Goal: Find specific page/section: Find specific page/section

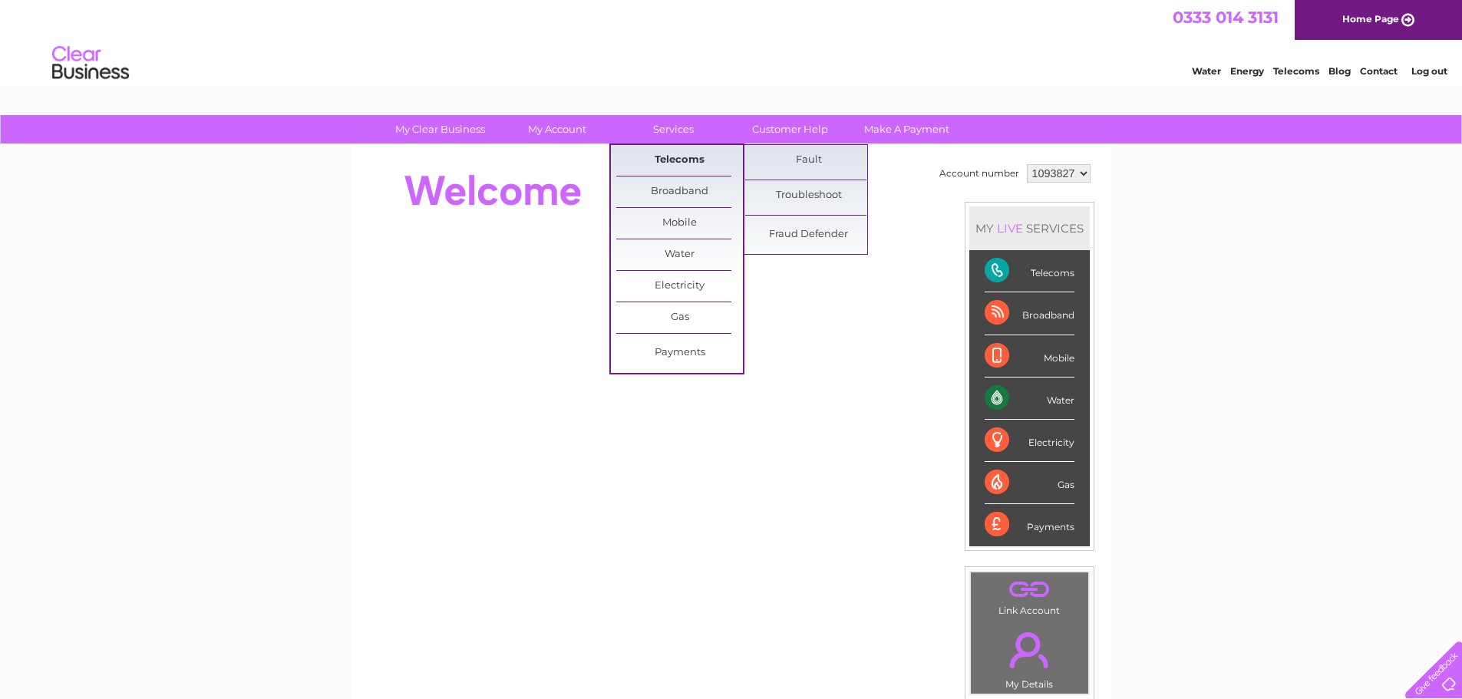
click at [672, 162] on link "Telecoms" at bounding box center [679, 160] width 127 height 31
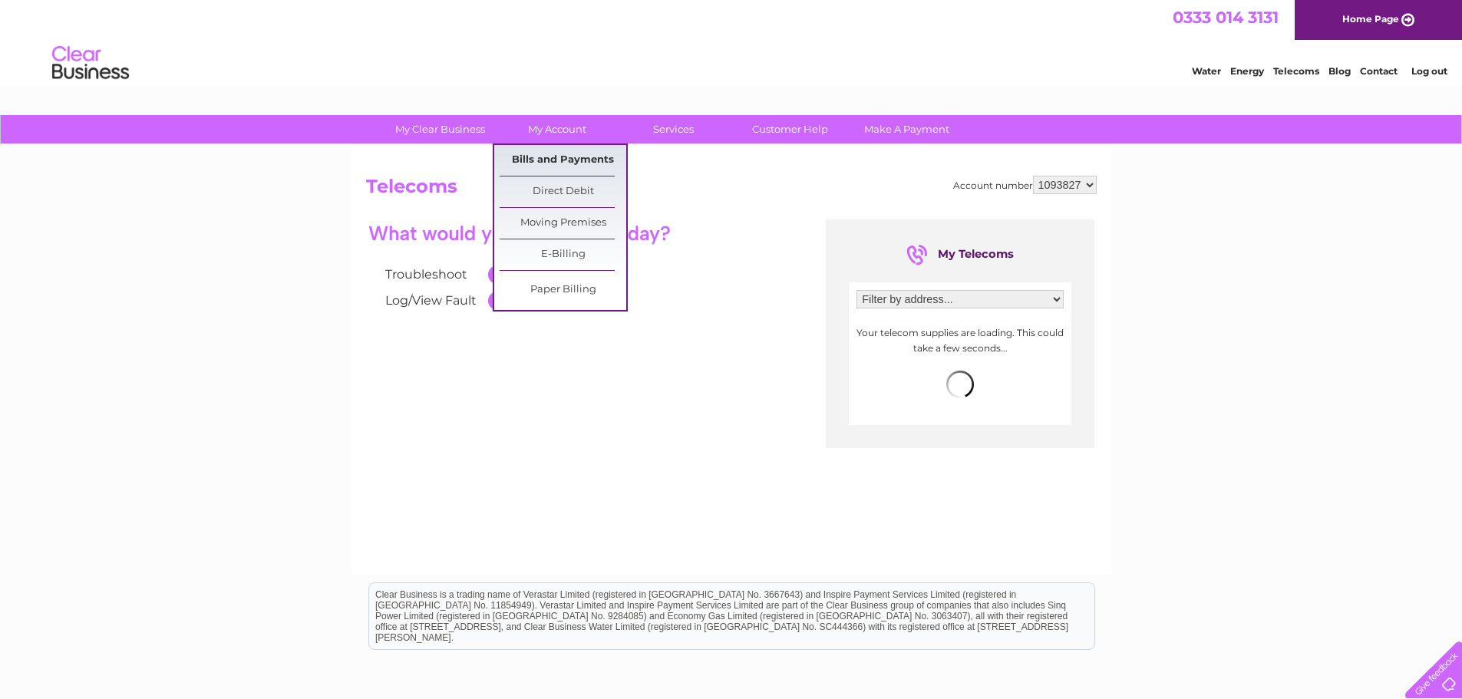
click at [552, 154] on link "Bills and Payments" at bounding box center [563, 160] width 127 height 31
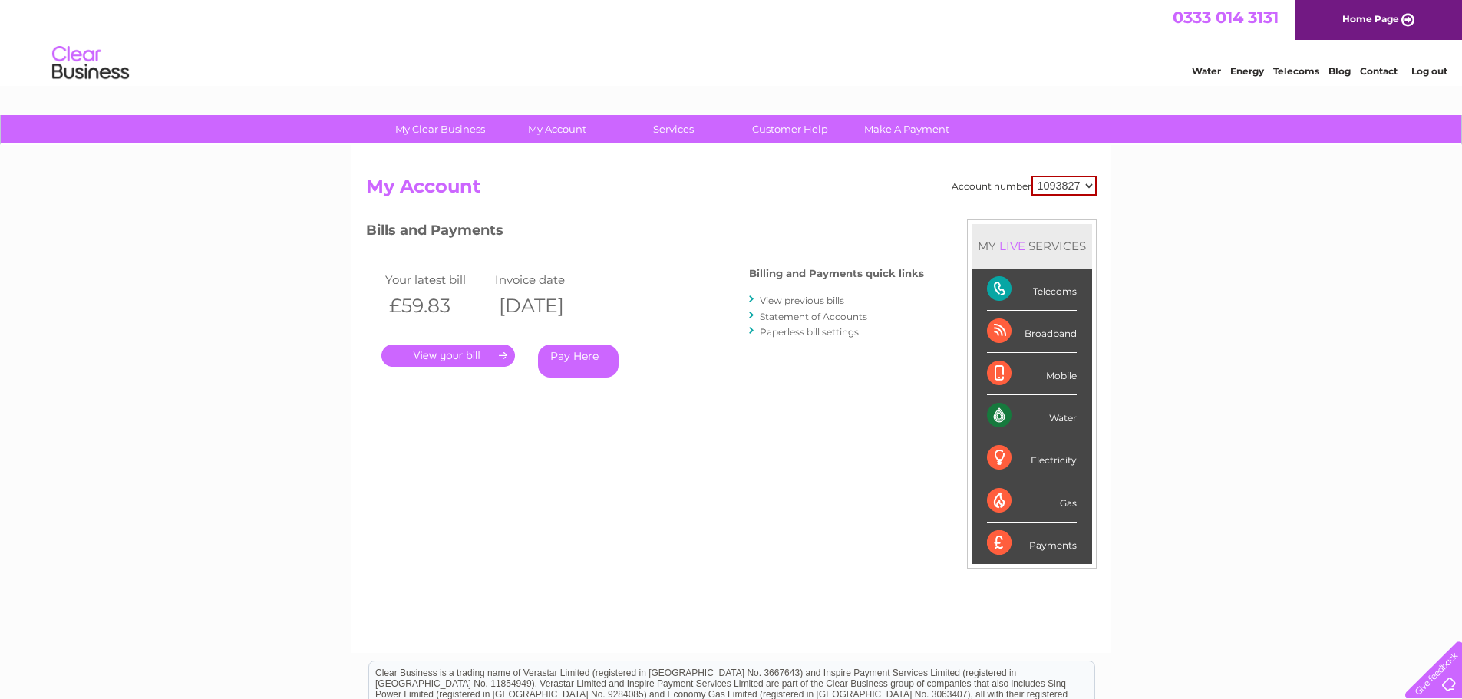
click at [462, 354] on link "." at bounding box center [448, 356] width 134 height 22
